Goal: Transaction & Acquisition: Purchase product/service

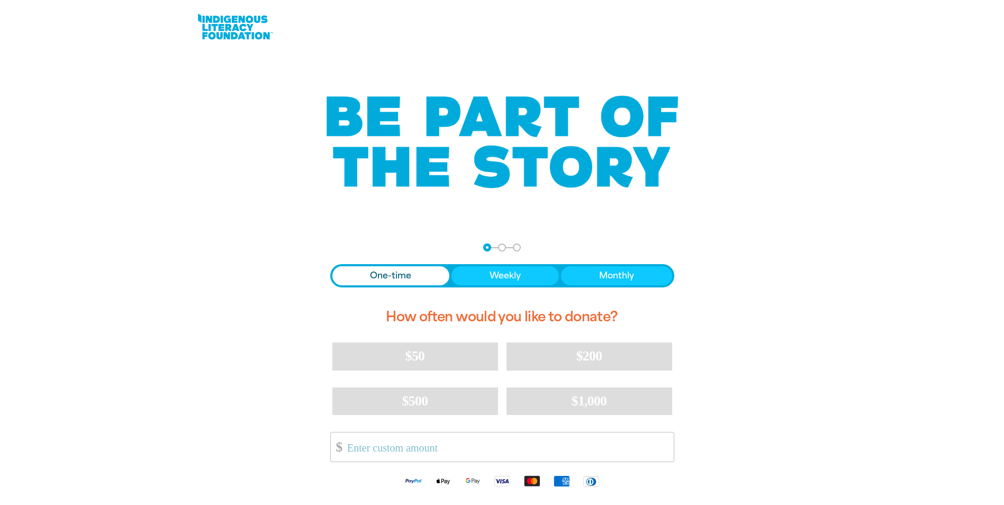
scroll to position [106, 0]
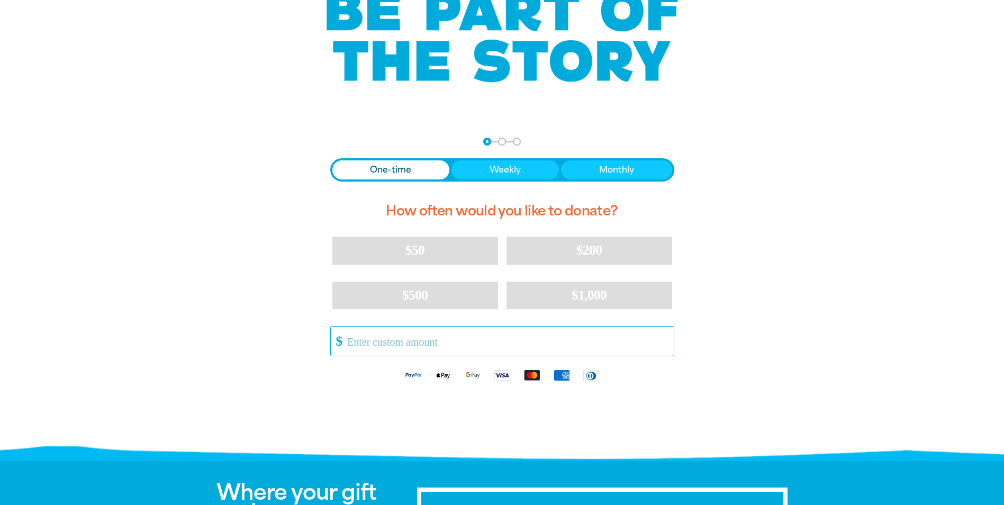
click at [426, 344] on input "Other Amount" at bounding box center [506, 341] width 333 height 29
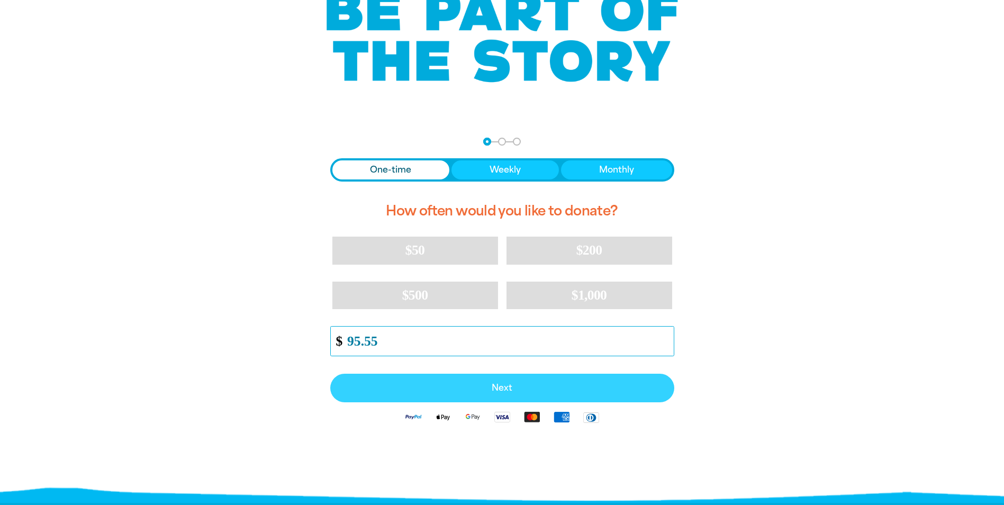
type input "95.55"
click at [457, 383] on button "Next" at bounding box center [502, 388] width 344 height 29
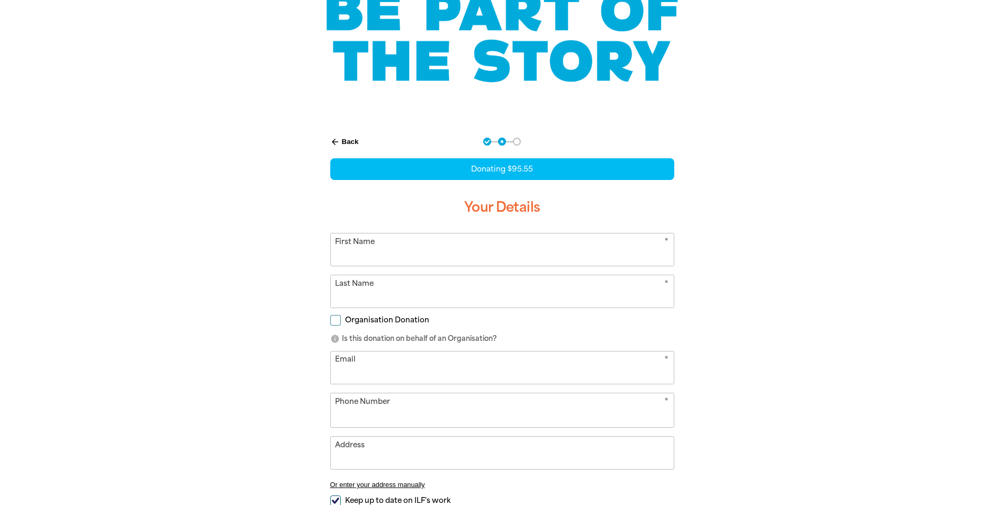
select select "AU"
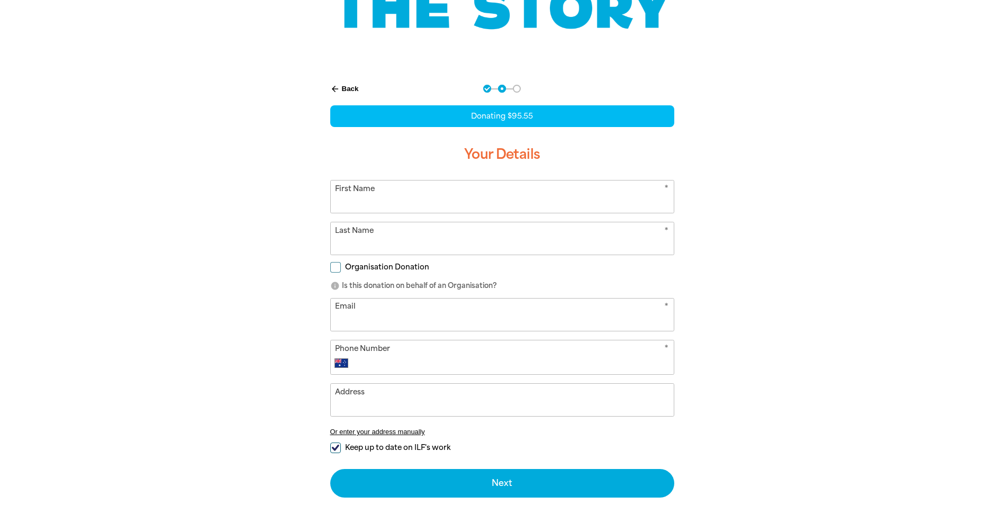
click at [467, 196] on input "First Name" at bounding box center [502, 196] width 343 height 32
type input "[PERSON_NAME]"
type input "[EMAIL_ADDRESS][DOMAIN_NAME]"
type input "[PHONE_NUMBER]"
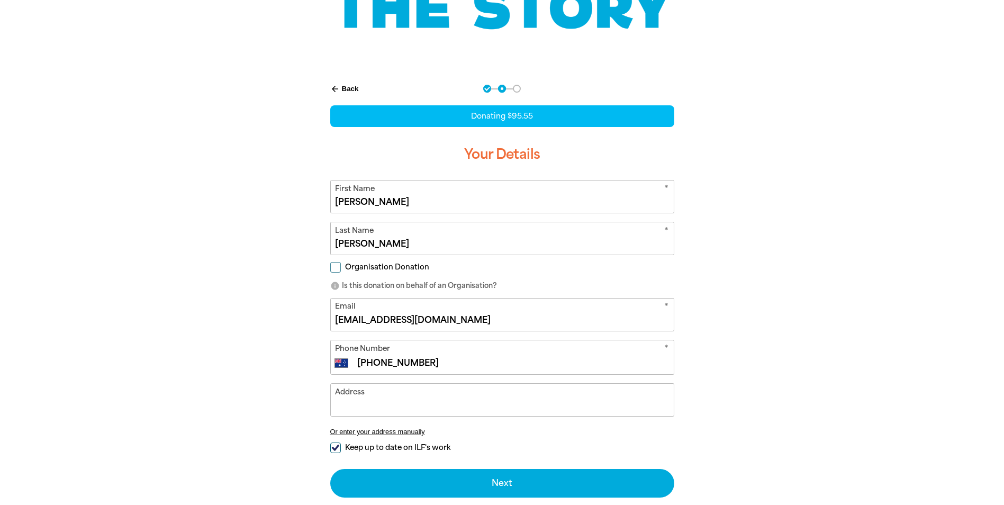
type input "[STREET_ADDRESS]"
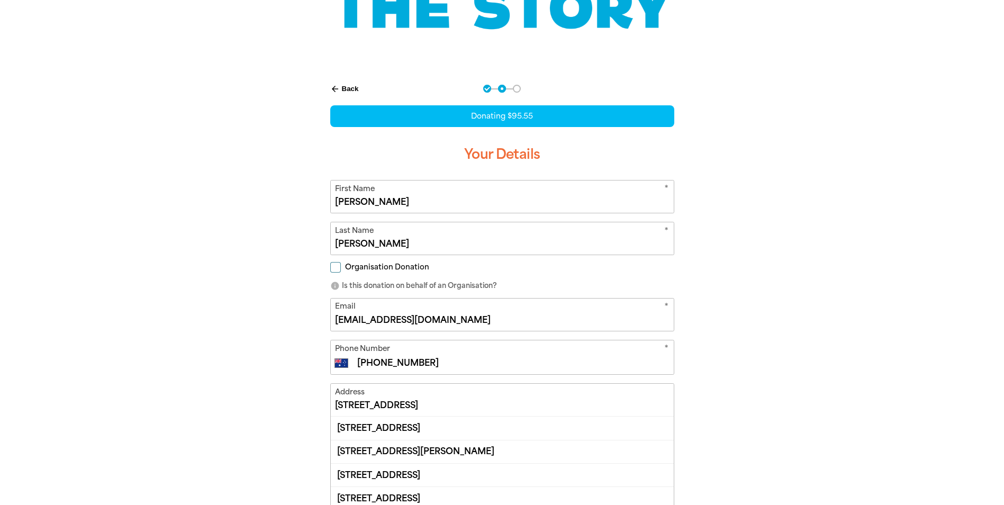
drag, startPoint x: 477, startPoint y: 318, endPoint x: 263, endPoint y: 336, distance: 215.1
click at [263, 336] on div "arrow_back Back Step 1 Step 2 Step 3 Donating $95.55 Your Details * First Name …" at bounding box center [502, 370] width 635 height 598
type input "[PERSON_NAME][EMAIL_ADDRESS][PERSON_NAME][DOMAIN_NAME]"
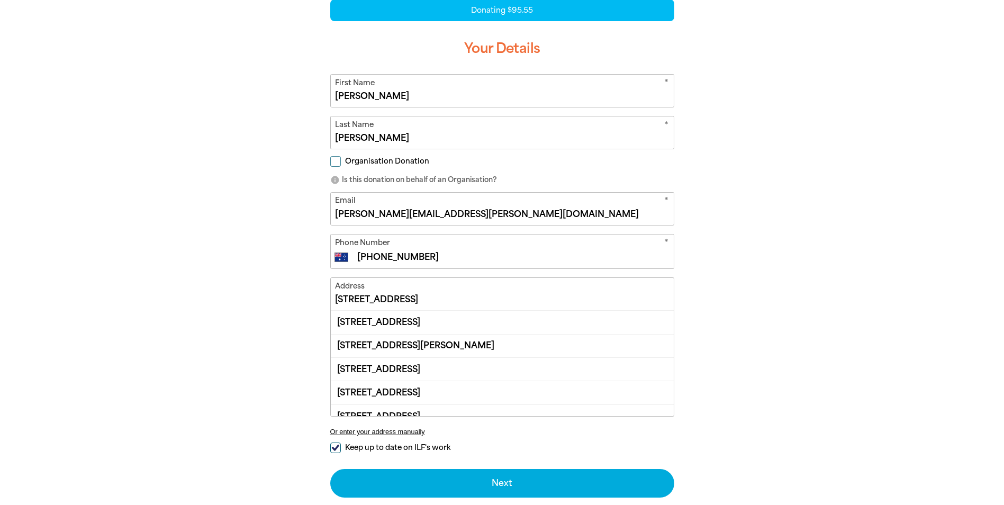
click at [821, 242] on div at bounding box center [502, 265] width 1004 height 598
click at [479, 251] on input "[PHONE_NUMBER]" at bounding box center [512, 257] width 313 height 13
drag, startPoint x: 464, startPoint y: 260, endPoint x: 289, endPoint y: 259, distance: 175.2
click at [289, 259] on div "arrow_back Back Step 1 Step 2 Step 3 Donating $95.55 Your Details * First Name …" at bounding box center [502, 265] width 635 height 598
type input "[PHONE_NUMBER]"
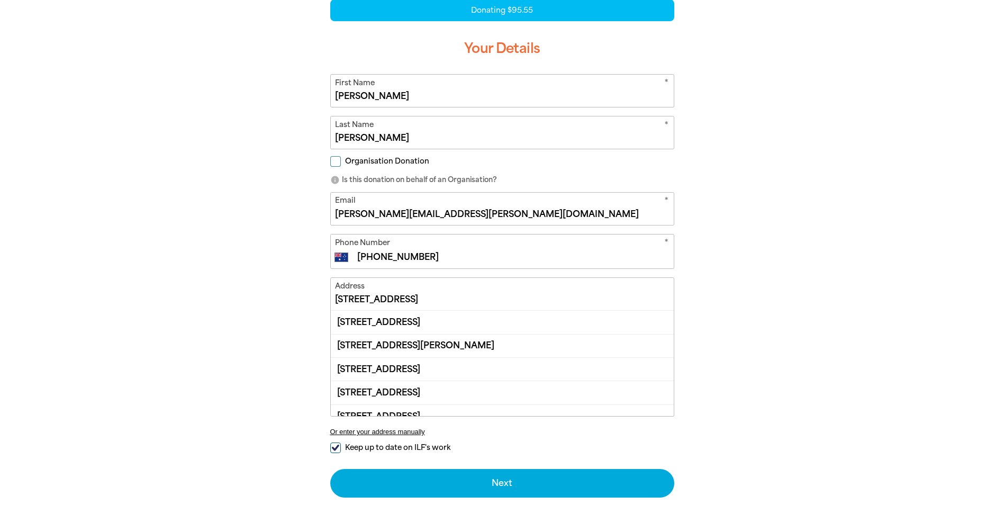
click at [838, 159] on div at bounding box center [502, 265] width 1004 height 598
click at [808, 375] on div "arrow_back Back Step 1 Step 2 Step 3 Donating $95.55 Your Details * First Name …" at bounding box center [502, 265] width 635 height 598
click at [360, 292] on input "[STREET_ADDRESS]" at bounding box center [502, 294] width 343 height 32
drag, startPoint x: 407, startPoint y: 291, endPoint x: 258, endPoint y: 300, distance: 149.0
click at [258, 300] on div "arrow_back Back Step 1 Step 2 Step 3 Donating $95.55 Your Details * First Name …" at bounding box center [502, 265] width 635 height 598
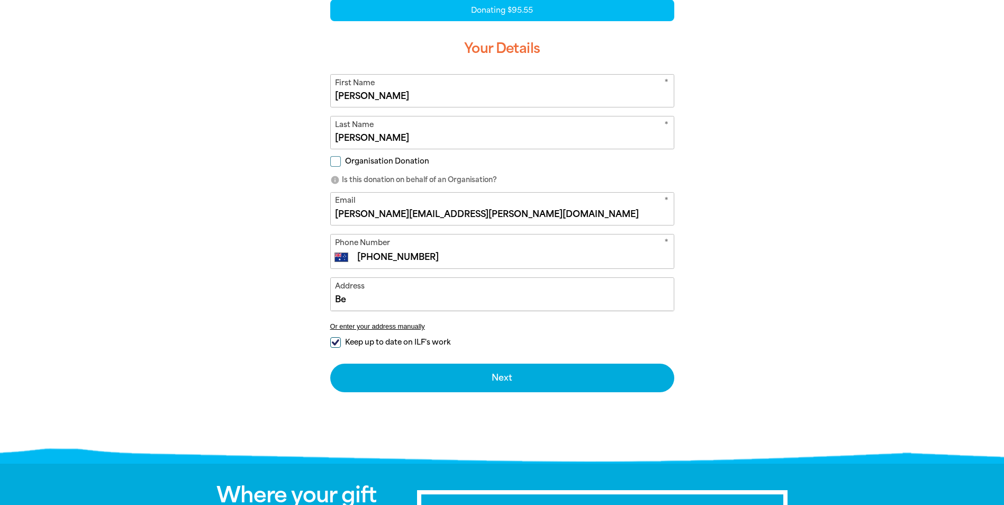
type input "B"
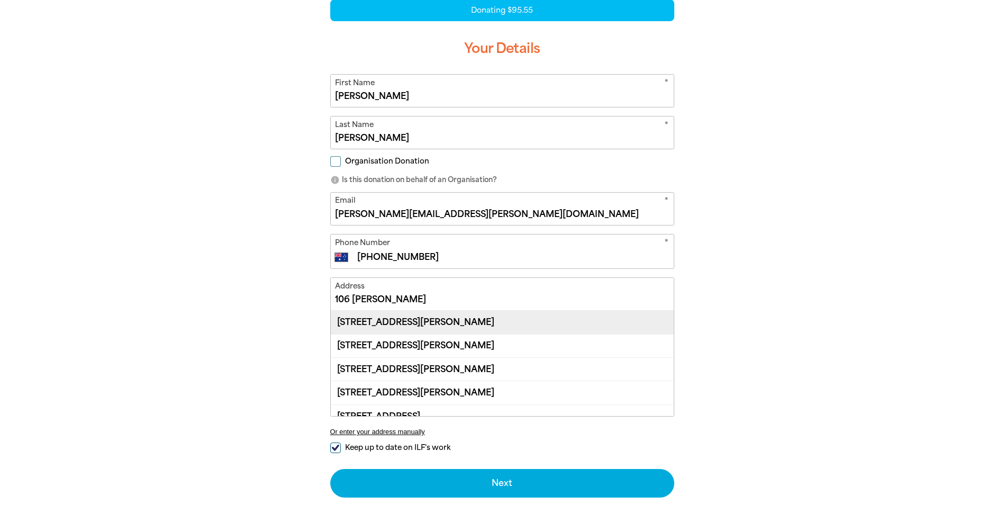
click at [481, 320] on div "[STREET_ADDRESS][PERSON_NAME]" at bounding box center [502, 322] width 343 height 23
type input "[STREET_ADDRESS][PERSON_NAME]"
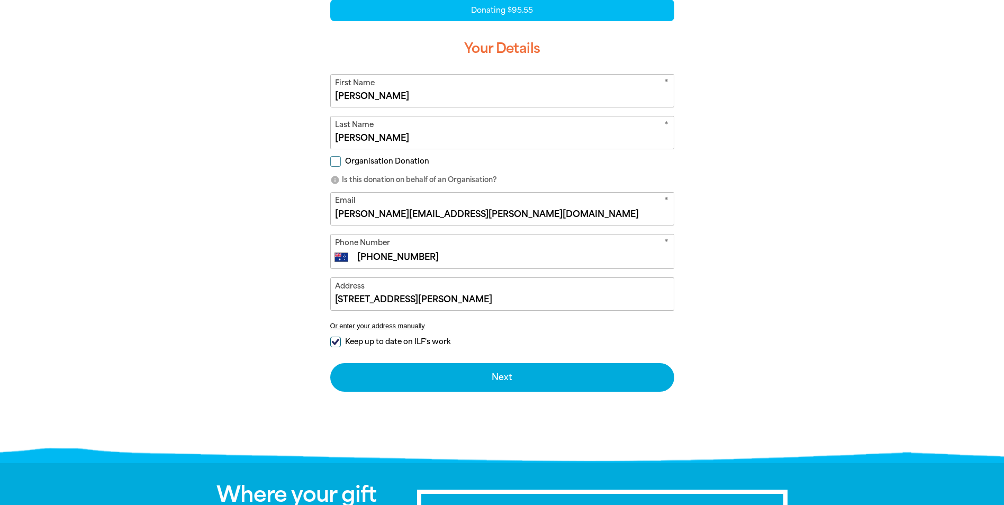
click at [336, 340] on input "Keep up to date on ILF's work" at bounding box center [335, 342] width 11 height 11
checkbox input "false"
click at [336, 163] on input "Organisation Donation" at bounding box center [335, 161] width 11 height 11
checkbox input "true"
select select "AU"
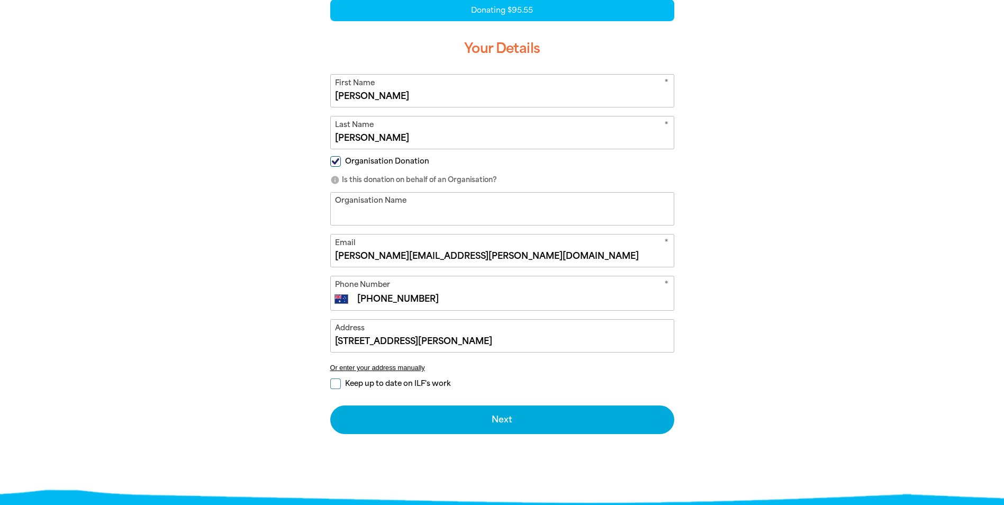
click at [411, 217] on input "Organisation Name" at bounding box center [502, 209] width 343 height 32
type input "[GEOGRAPHIC_DATA]"
click at [871, 234] on div at bounding box center [502, 233] width 1004 height 534
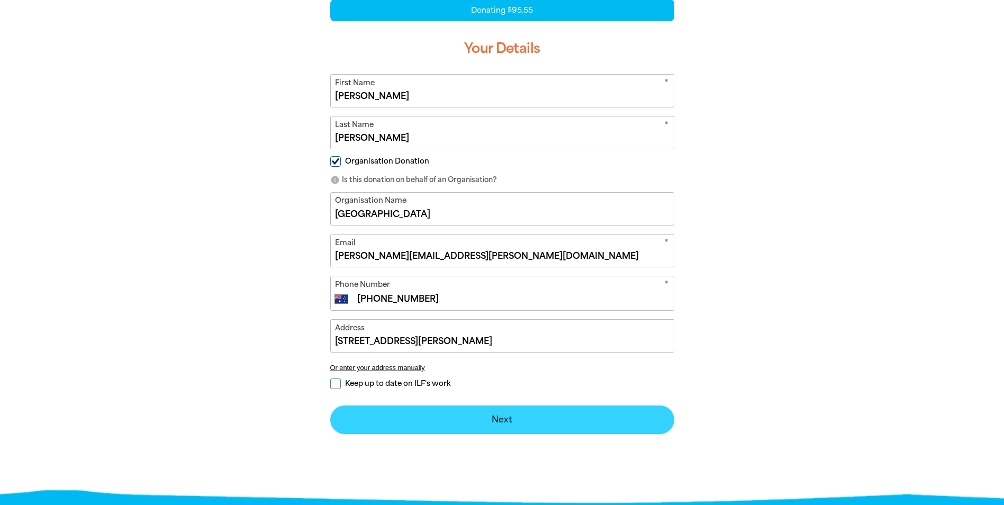
click at [560, 416] on button "Next chevron_right" at bounding box center [502, 419] width 344 height 29
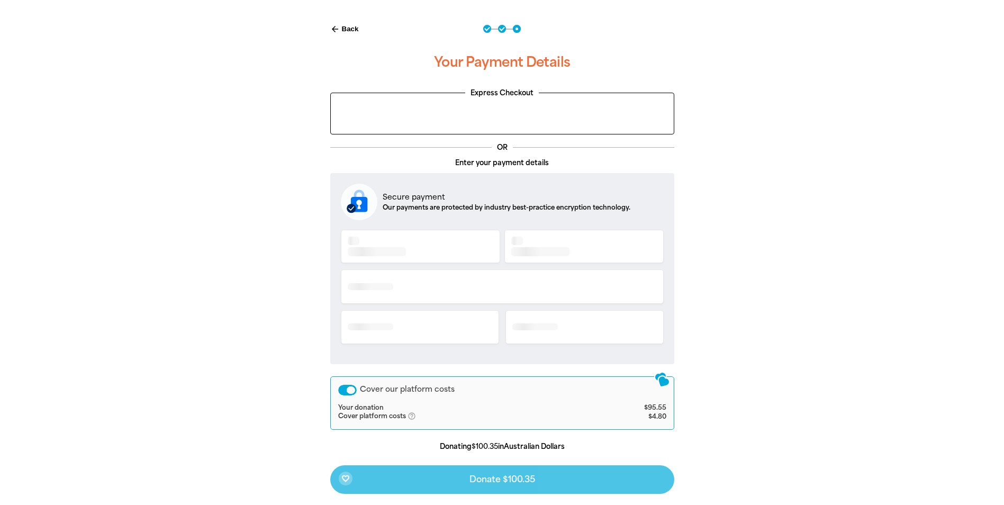
scroll to position [272, 0]
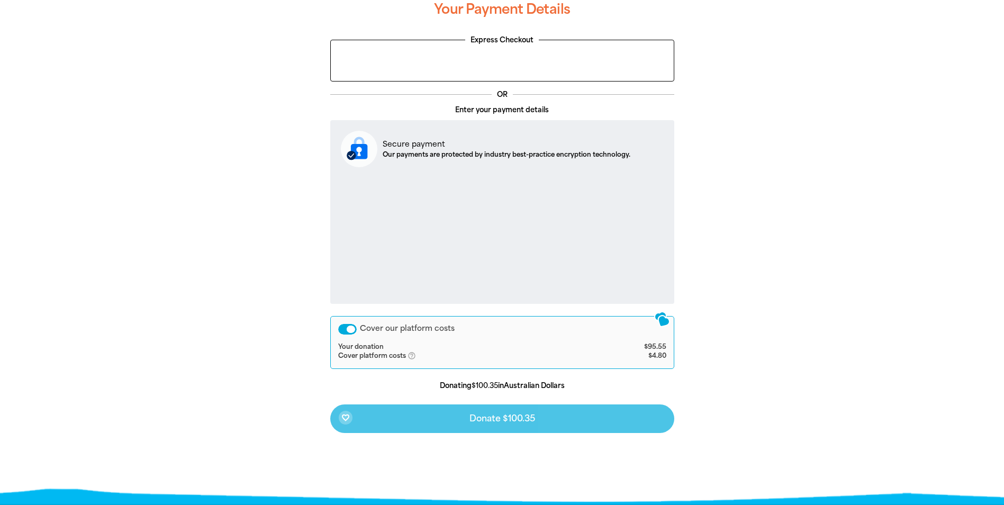
click at [348, 330] on div "Cover our platform costs" at bounding box center [347, 329] width 19 height 11
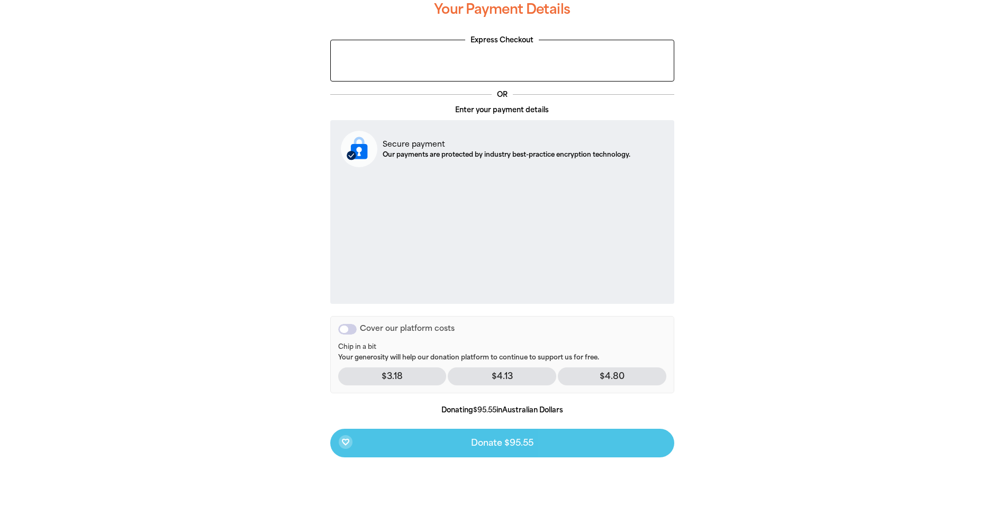
click at [349, 328] on div "Cover our platform costs" at bounding box center [347, 329] width 19 height 11
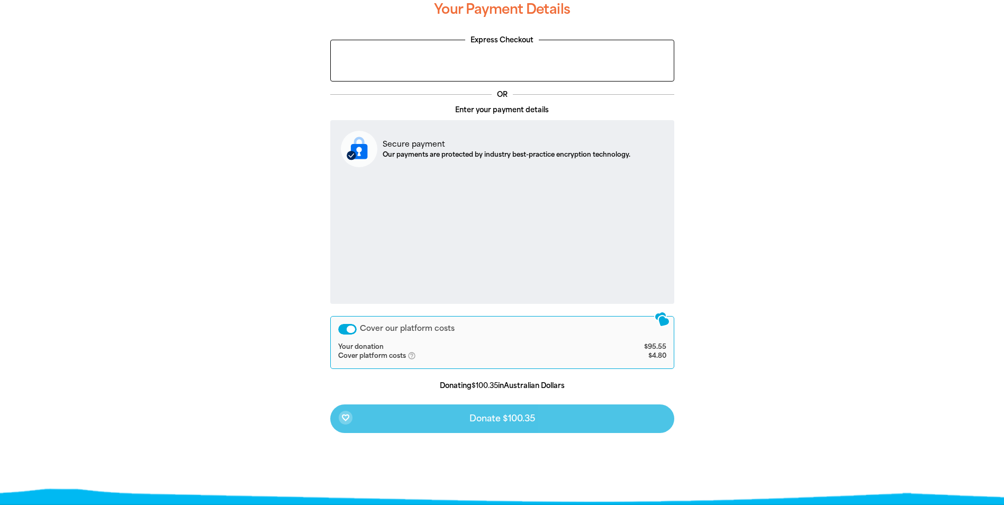
click at [347, 328] on div "Cover our platform costs" at bounding box center [347, 329] width 19 height 11
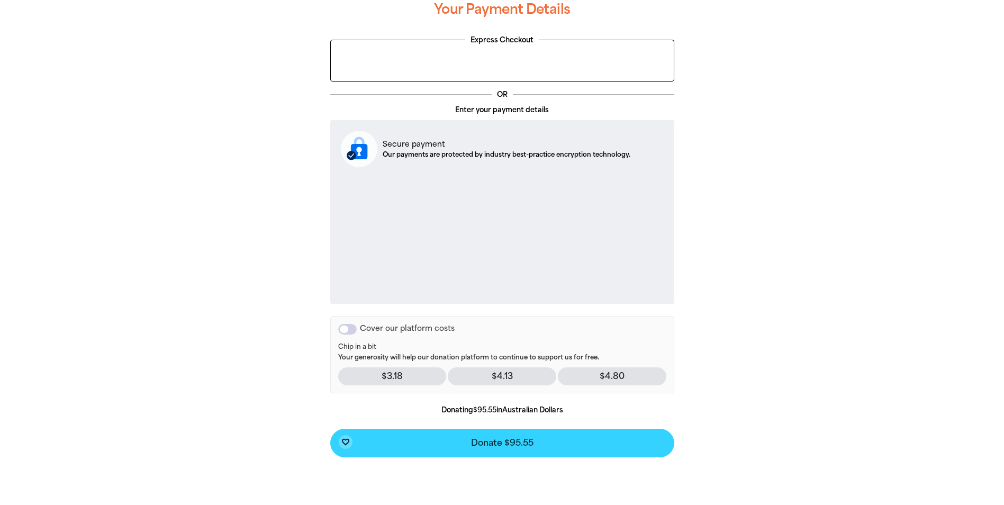
click at [533, 446] on button "favorite_border Donate $95.55" at bounding box center [502, 443] width 344 height 29
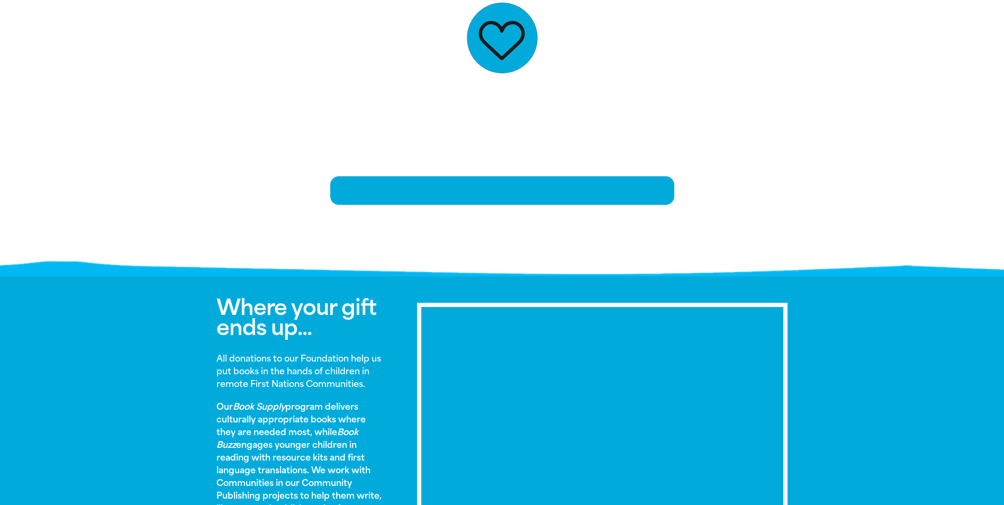
scroll to position [215, 0]
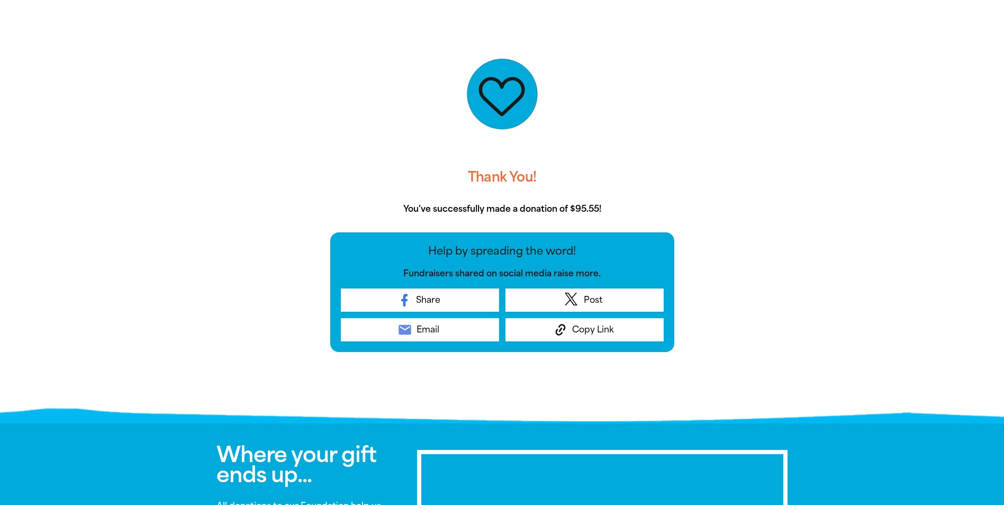
click at [837, 170] on div at bounding box center [502, 216] width 1004 height 403
